Goal: Information Seeking & Learning: Learn about a topic

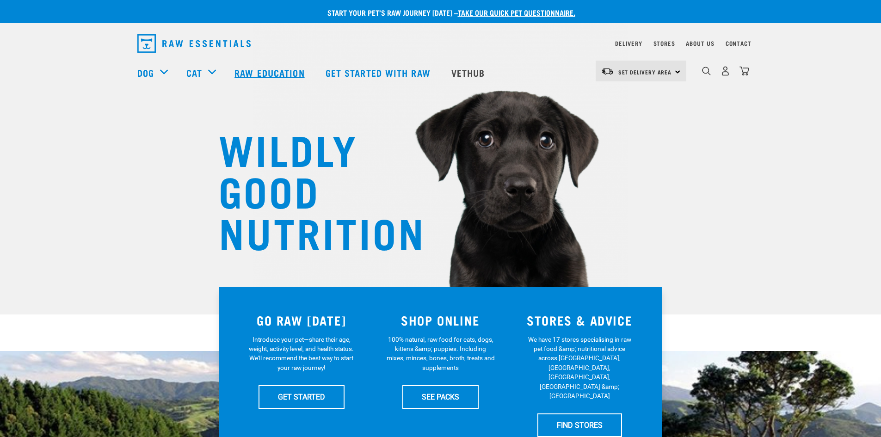
drag, startPoint x: 0, startPoint y: 0, endPoint x: 270, endPoint y: 71, distance: 279.2
click at [270, 71] on link "Raw Education" at bounding box center [270, 72] width 91 height 37
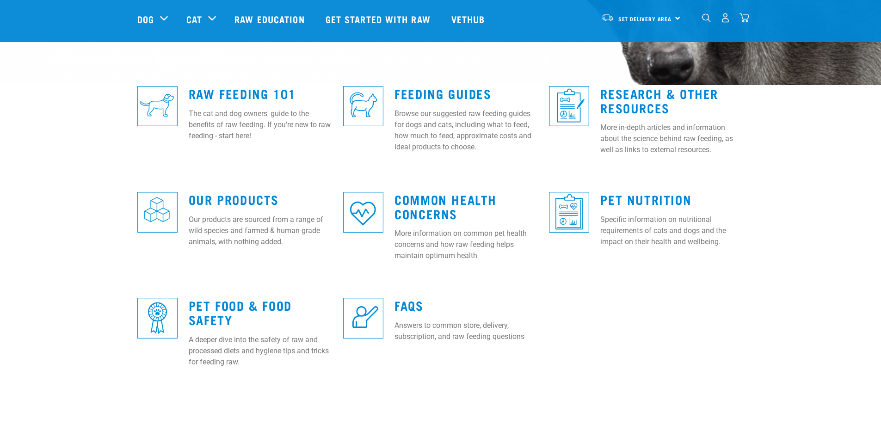
scroll to position [231, 0]
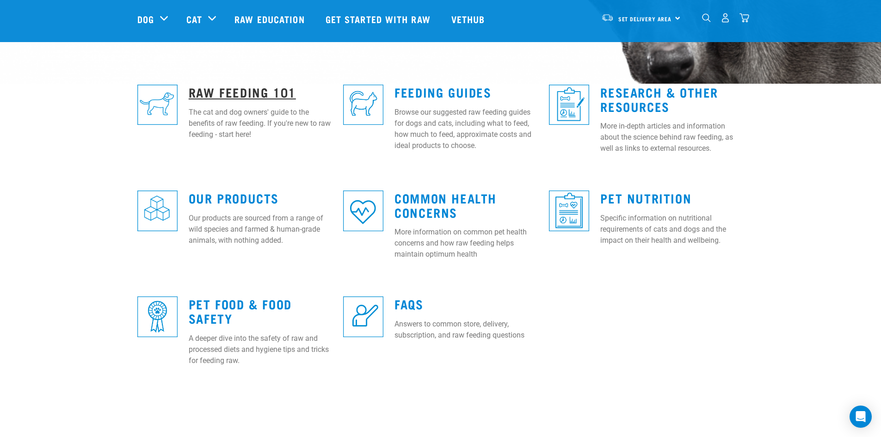
click at [221, 90] on link "Raw Feeding 101" at bounding box center [242, 91] width 107 height 7
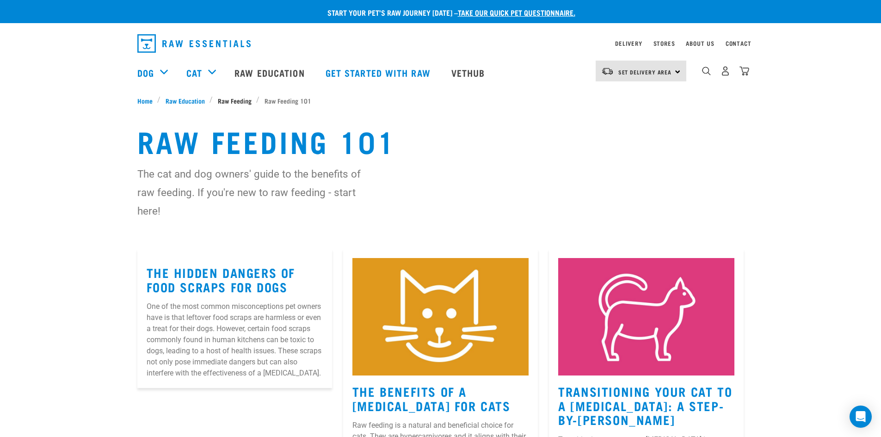
click at [227, 100] on span "Raw Feeding" at bounding box center [235, 101] width 34 height 10
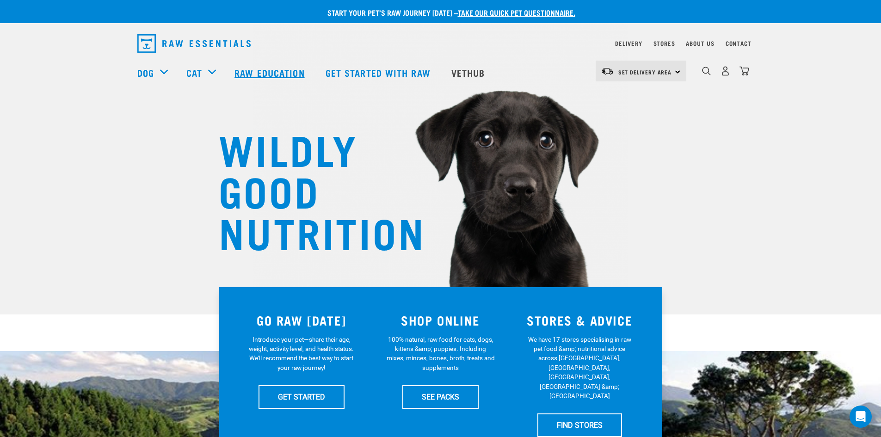
click at [275, 70] on link "Raw Education" at bounding box center [270, 72] width 91 height 37
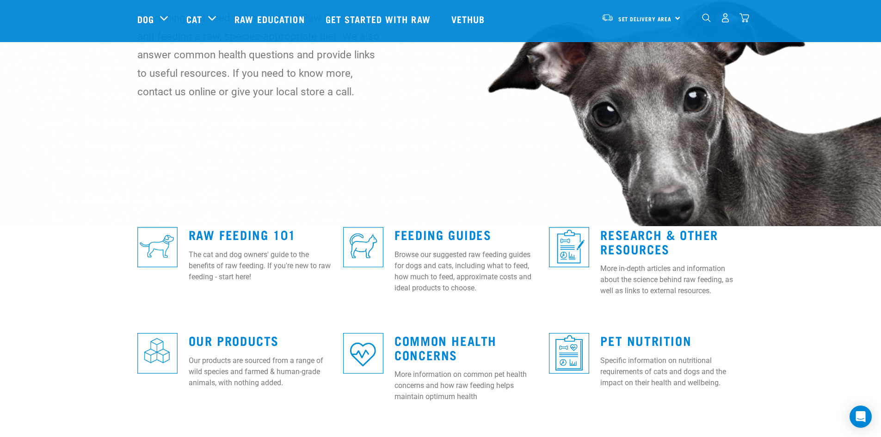
scroll to position [92, 0]
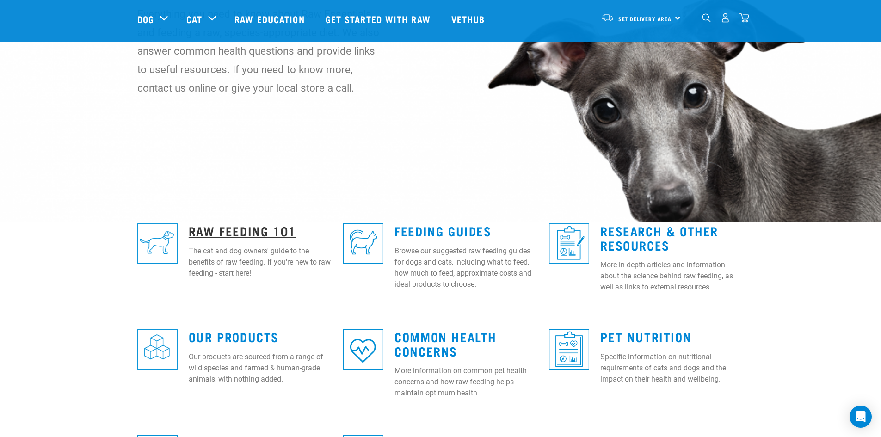
click at [248, 230] on link "Raw Feeding 101" at bounding box center [242, 230] width 107 height 7
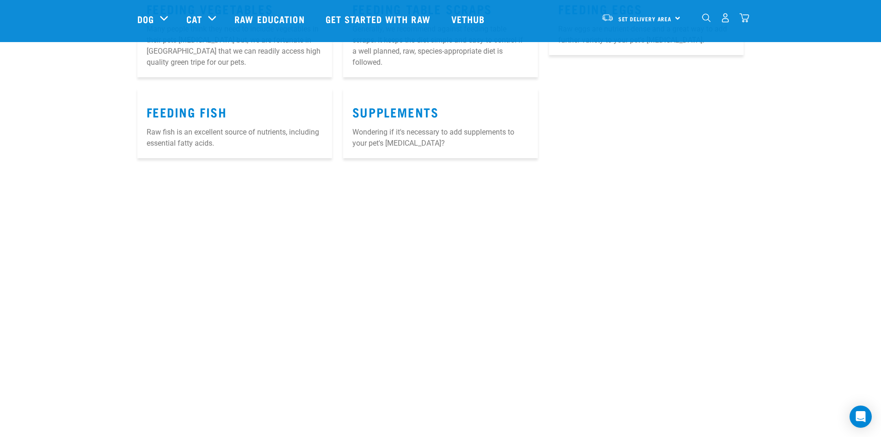
scroll to position [1293, 0]
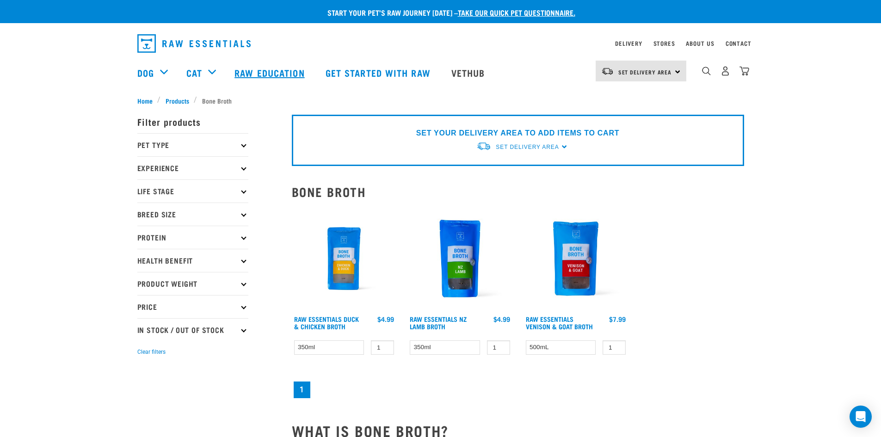
click at [269, 73] on link "Raw Education" at bounding box center [270, 72] width 91 height 37
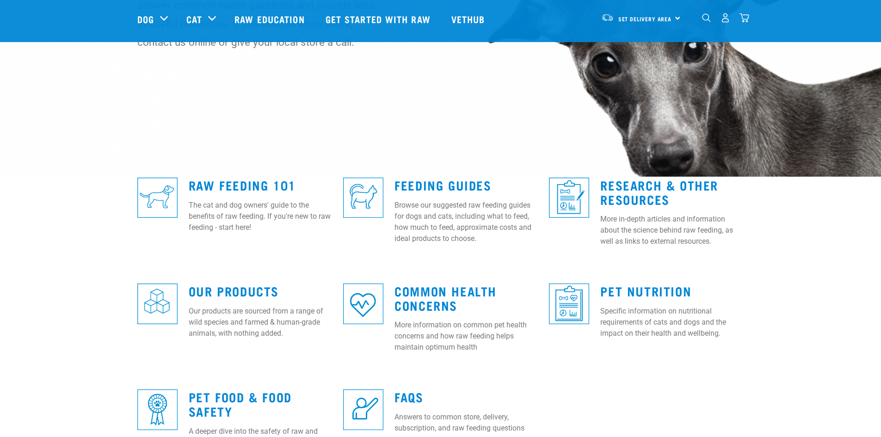
scroll to position [277, 0]
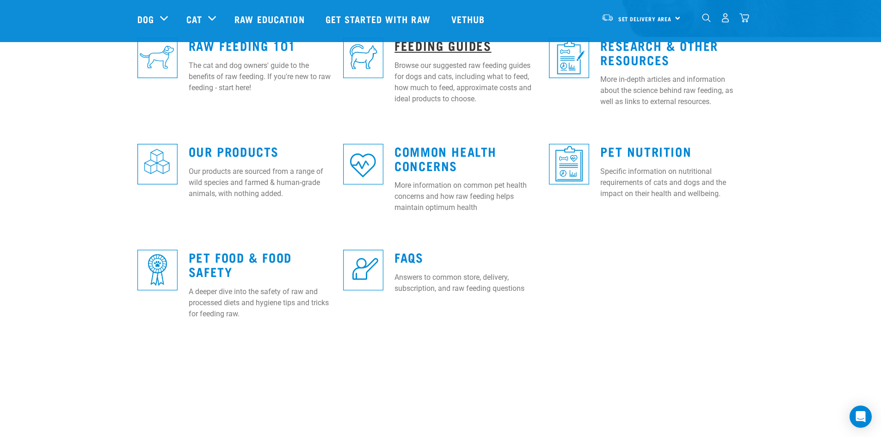
click at [447, 46] on link "Feeding Guides" at bounding box center [442, 45] width 97 height 7
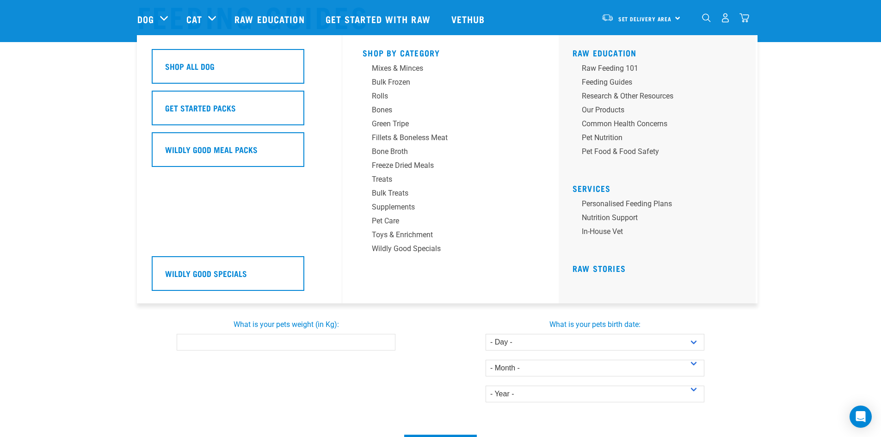
scroll to position [49, 0]
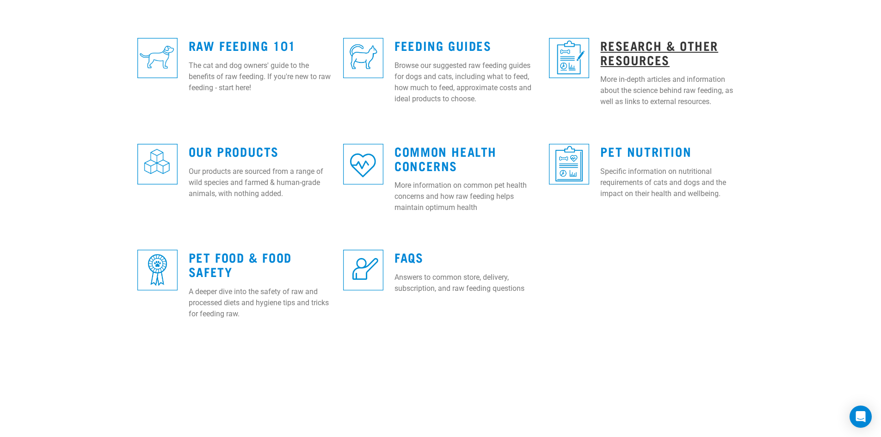
click at [669, 45] on link "Research & Other Resources" at bounding box center [659, 52] width 118 height 21
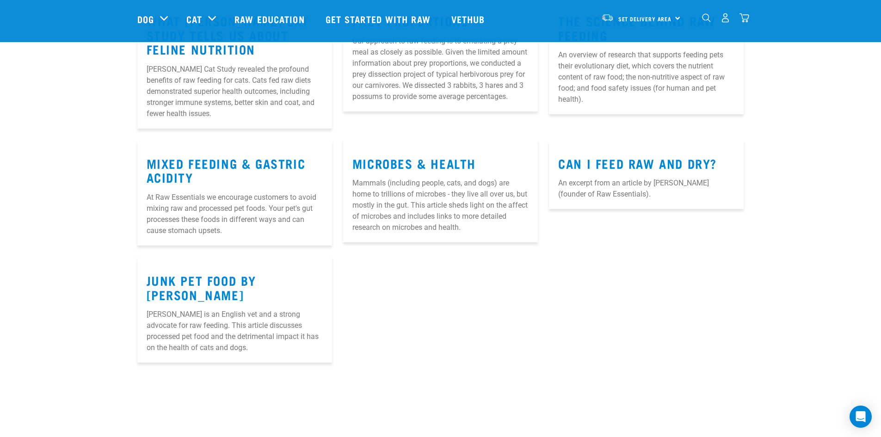
scroll to position [184, 0]
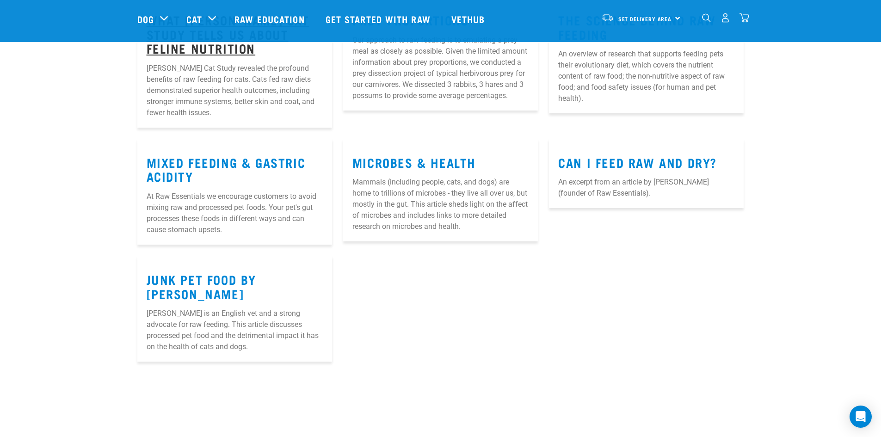
click at [235, 51] on link "What Pottinger’s Cat Study Tells Us About Feline Nutrition" at bounding box center [228, 33] width 163 height 35
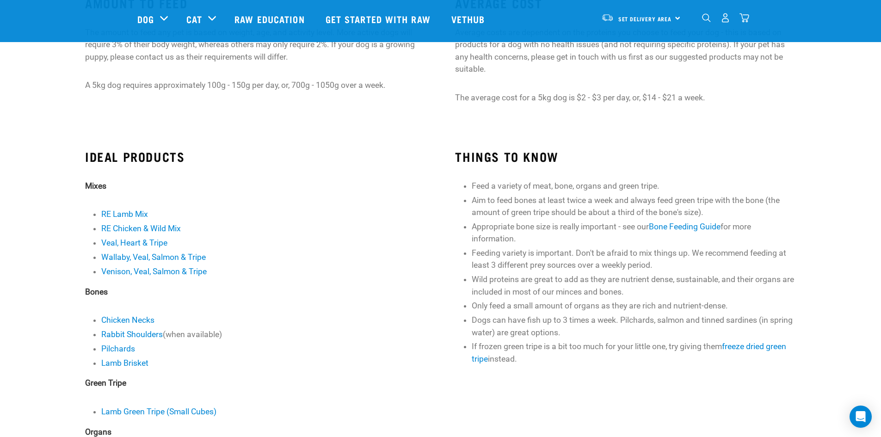
scroll to position [46, 0]
